Goal: Communication & Community: Answer question/provide support

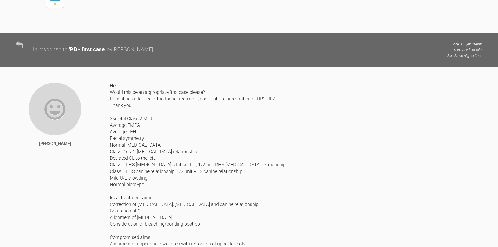
scroll to position [672, 0]
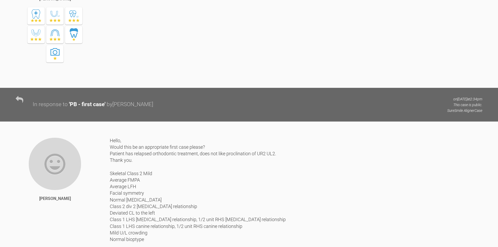
click at [480, 88] on div "Hey no worries 😊" at bounding box center [296, 13] width 373 height 150
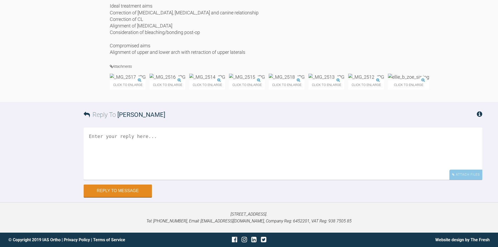
scroll to position [1038, 0]
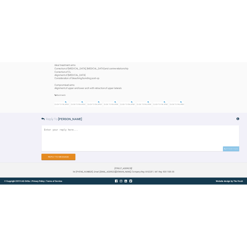
scroll to position [881, 0]
